Goal: Navigation & Orientation: Find specific page/section

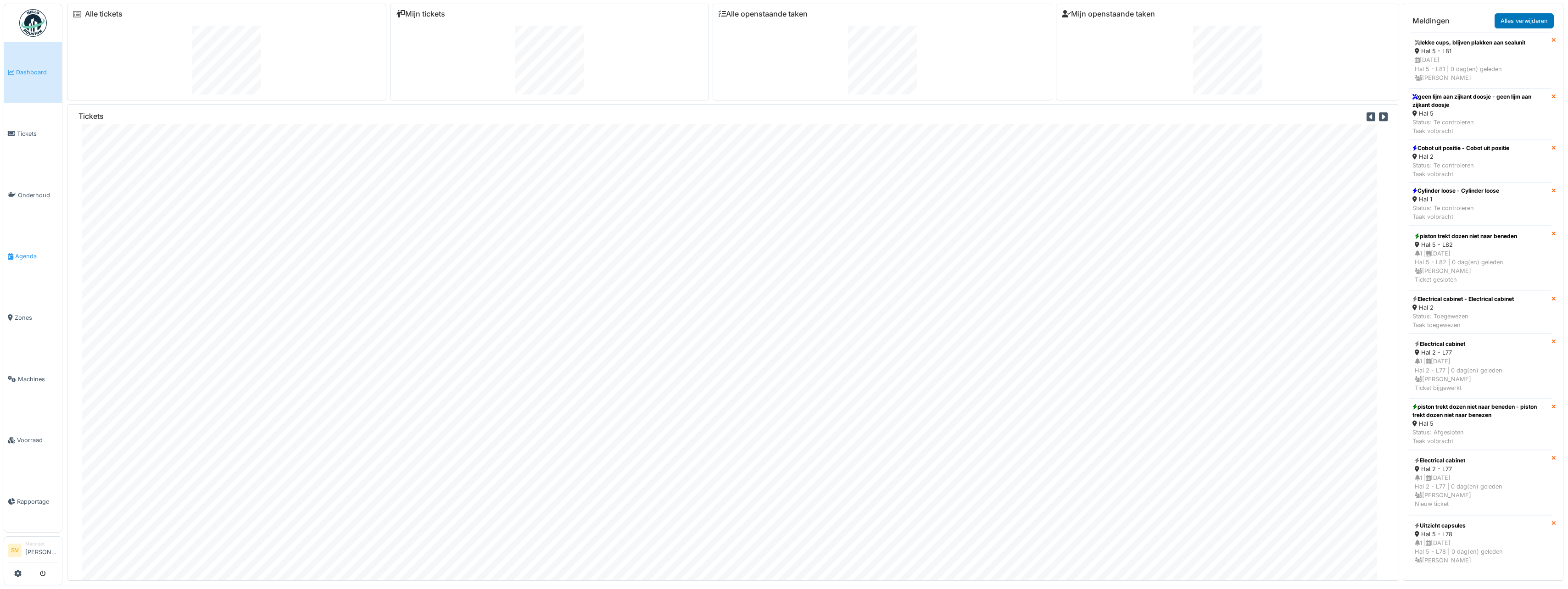
click at [27, 252] on span "Agenda" at bounding box center [36, 256] width 43 height 9
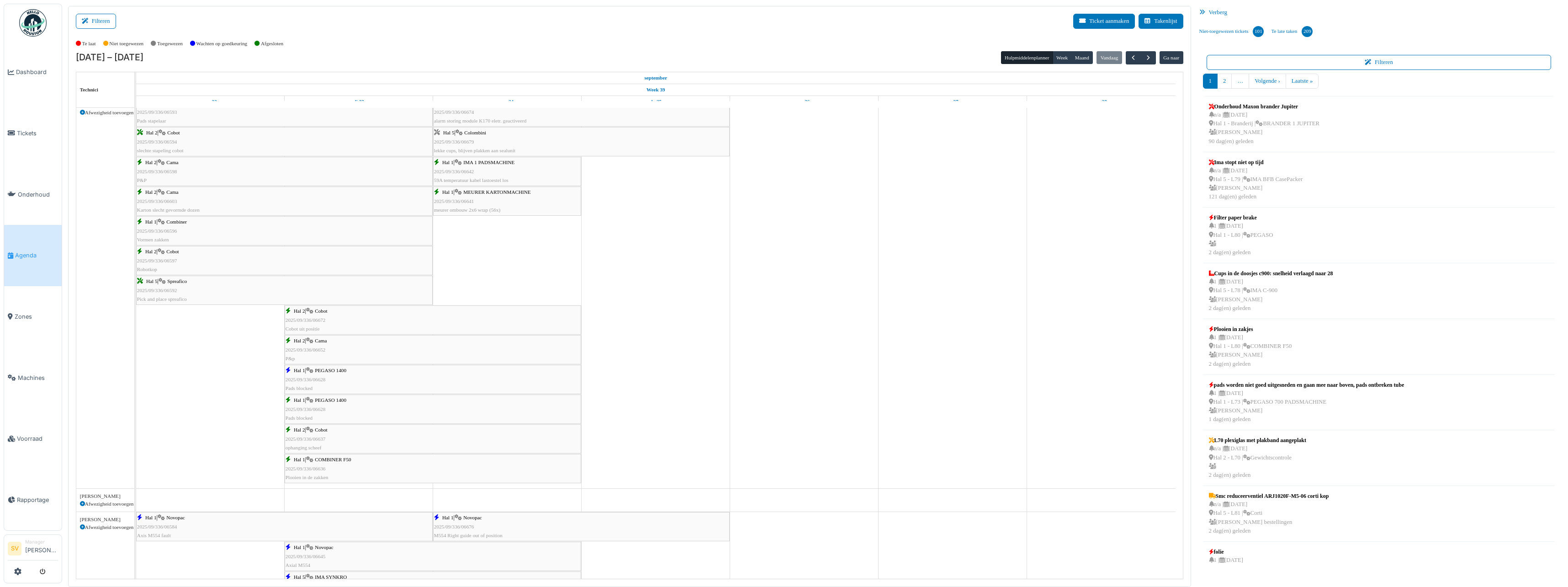
scroll to position [640, 0]
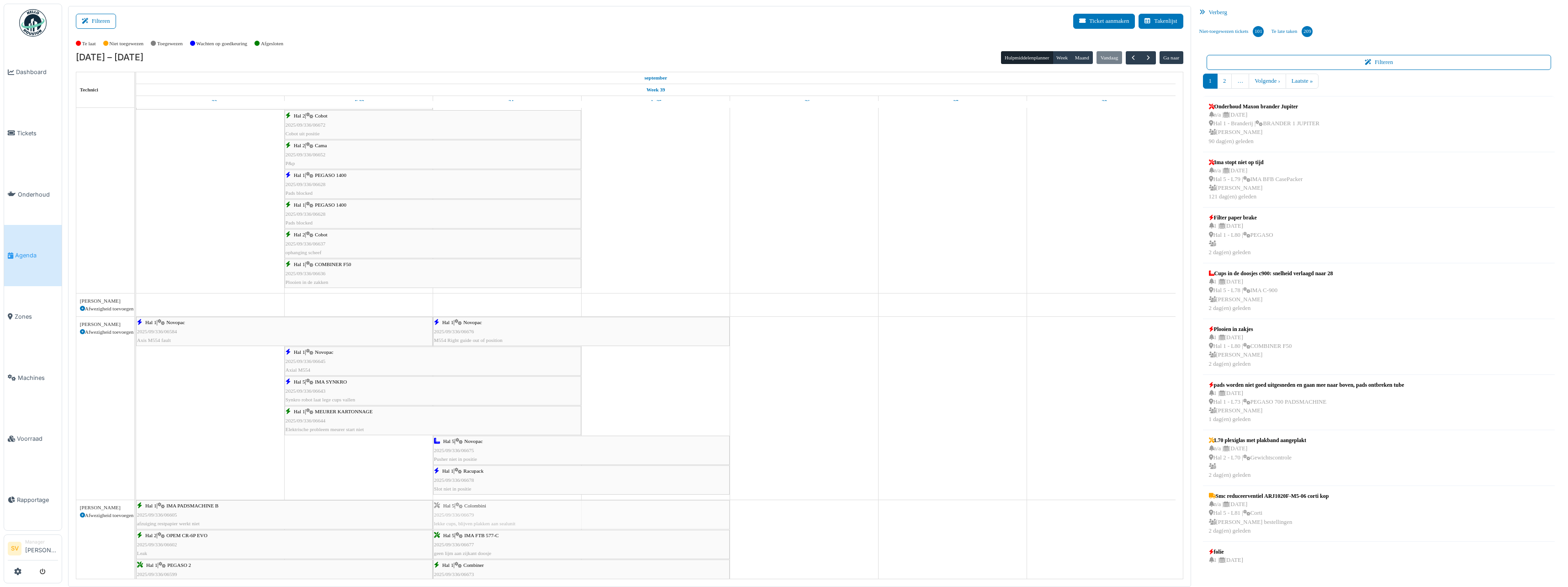
drag, startPoint x: 470, startPoint y: 509, endPoint x: 525, endPoint y: 508, distance: 55.0
click at [525, 508] on div "Hal 5 | Colombini 2025/09/336/06679 lekke cups, blijven plakken aan sealunit" at bounding box center [581, 515] width 295 height 27
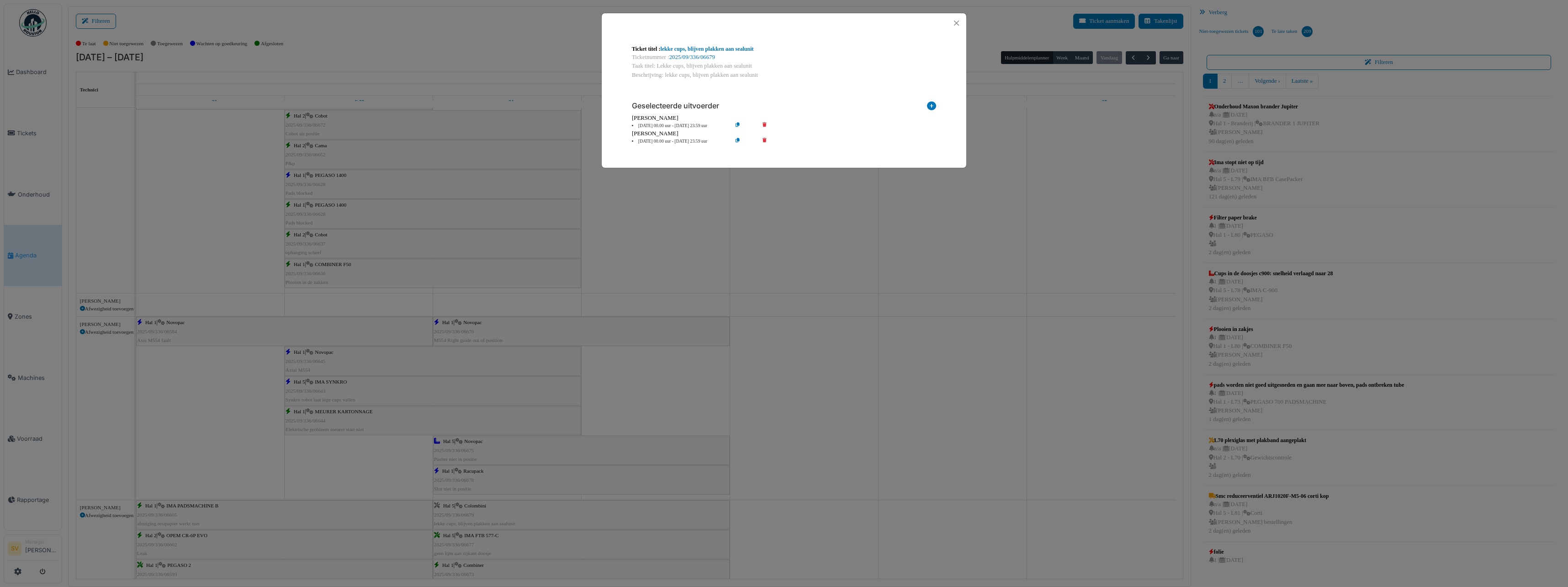
click at [764, 140] on icon at bounding box center [771, 141] width 26 height 7
click at [956, 22] on button "Close" at bounding box center [957, 23] width 12 height 12
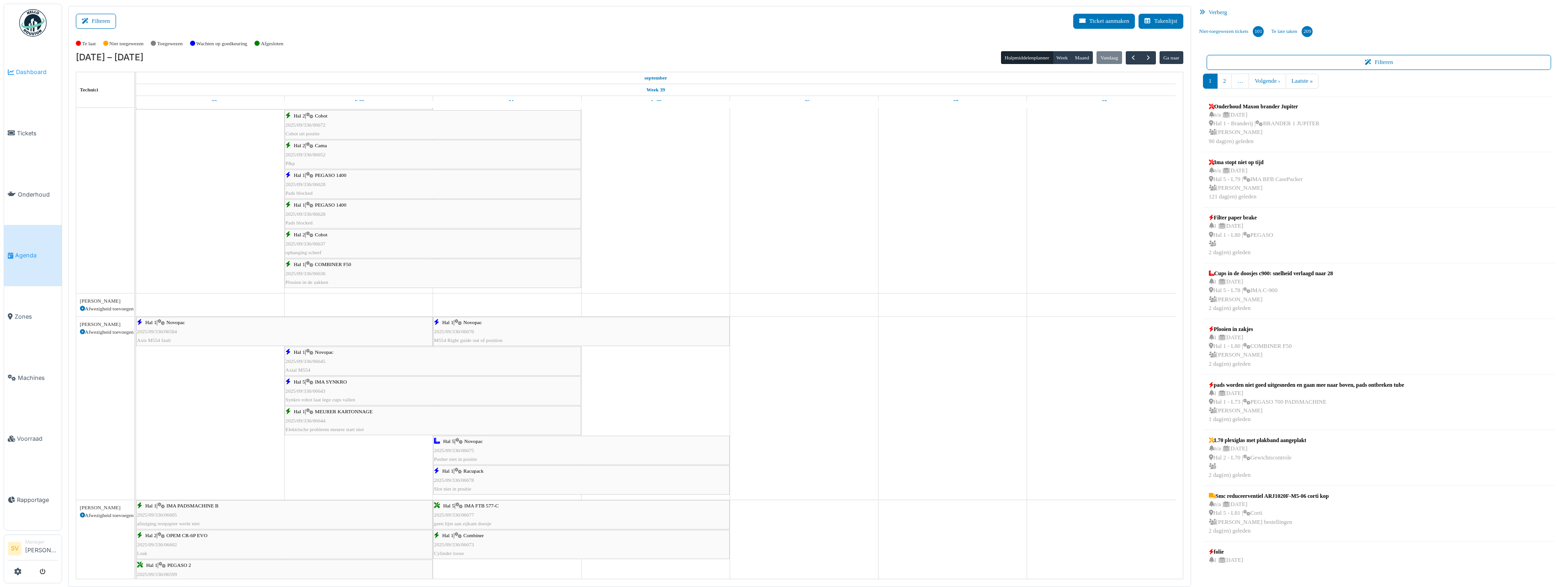
click at [29, 73] on span "Dashboard" at bounding box center [37, 72] width 42 height 9
